Goal: Book appointment/travel/reservation

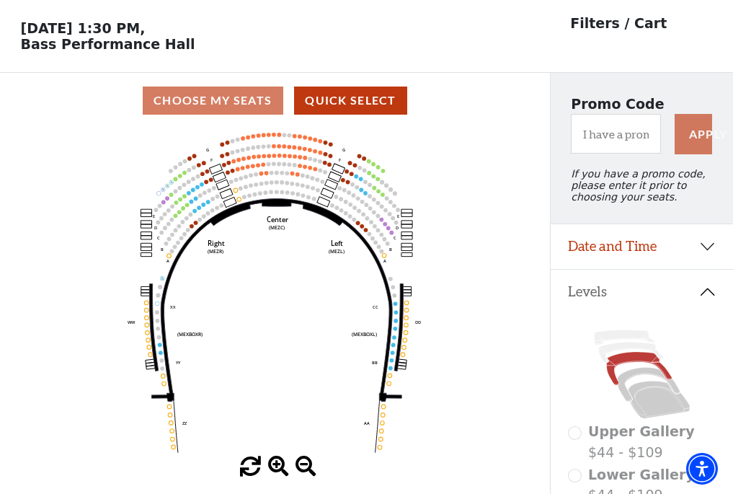
scroll to position [67, 0]
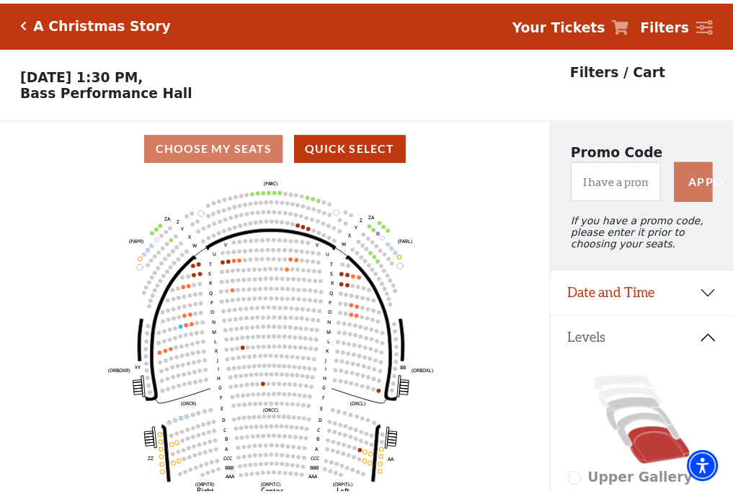
scroll to position [67, 0]
